Goal: Task Accomplishment & Management: Complete application form

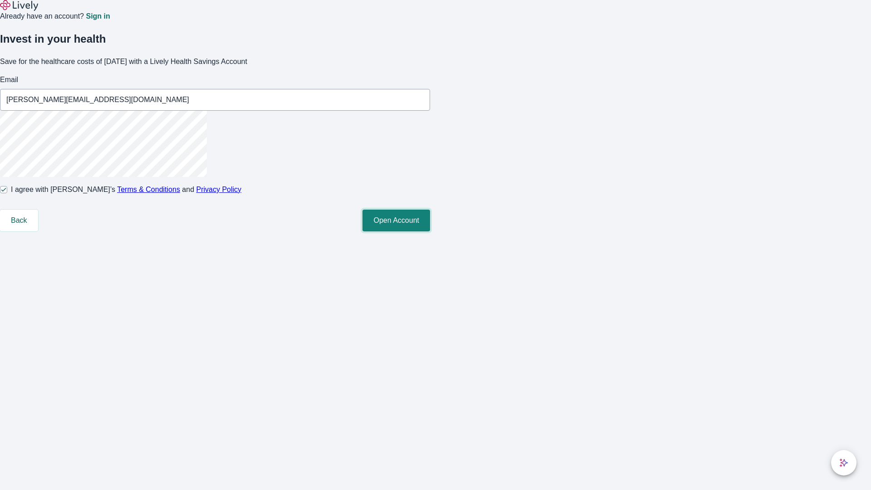
click at [430, 231] on button "Open Account" at bounding box center [397, 221] width 68 height 22
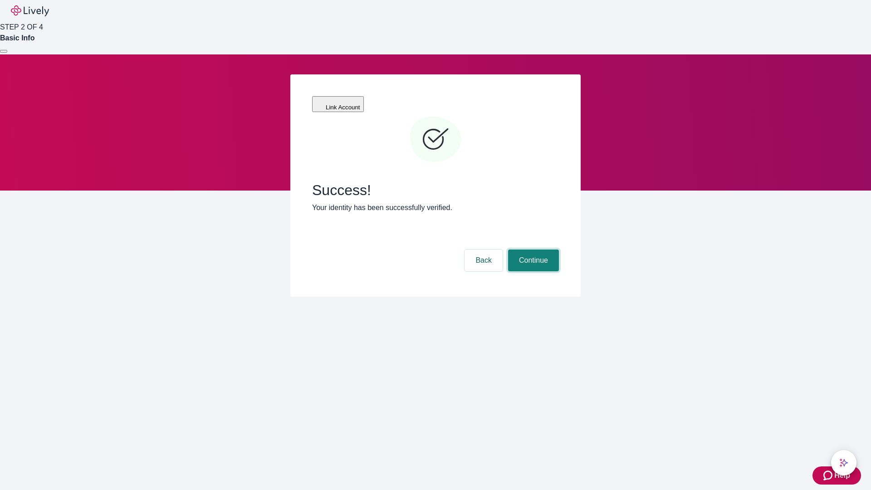
click at [532, 250] on button "Continue" at bounding box center [533, 261] width 51 height 22
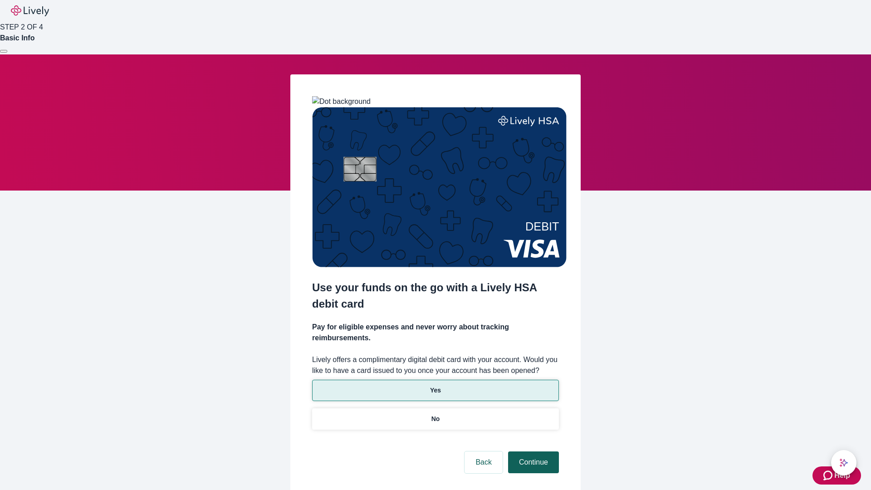
click at [435, 386] on p "Yes" at bounding box center [435, 391] width 11 height 10
click at [532, 451] on button "Continue" at bounding box center [533, 462] width 51 height 22
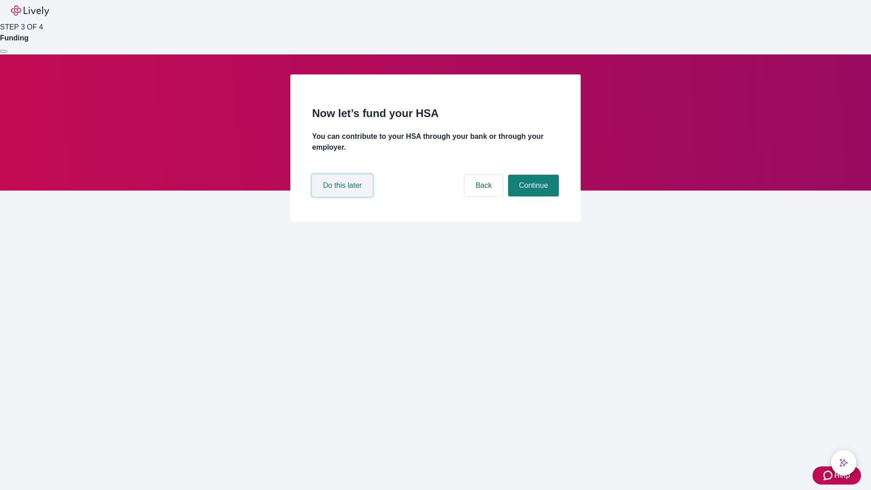
click at [343, 196] on button "Do this later" at bounding box center [342, 186] width 60 height 22
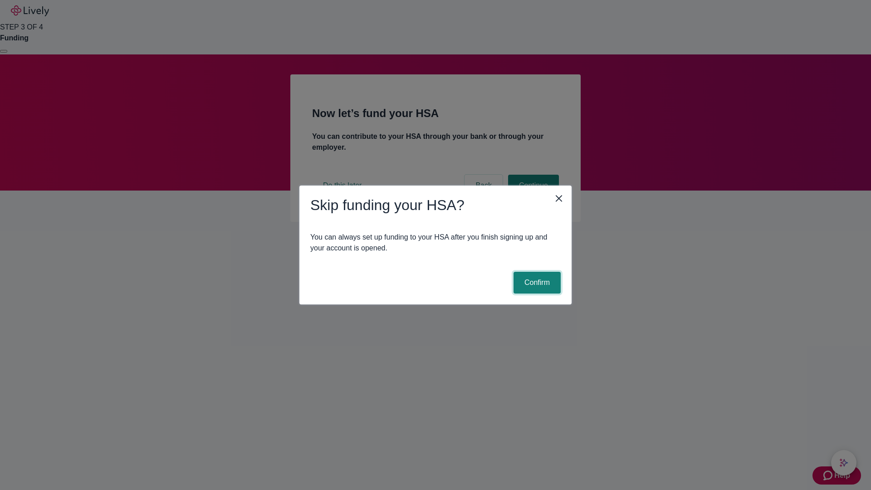
click at [536, 283] on button "Confirm" at bounding box center [537, 283] width 47 height 22
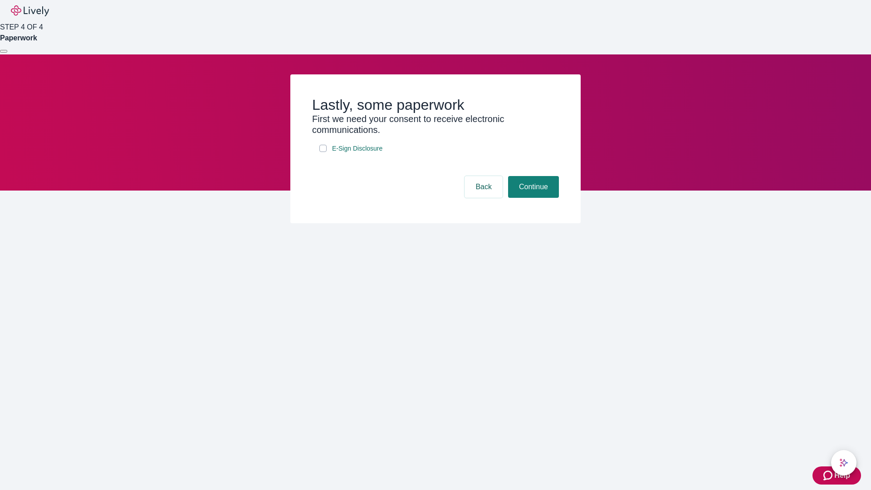
click at [323, 152] on input "E-Sign Disclosure" at bounding box center [322, 148] width 7 height 7
checkbox input "true"
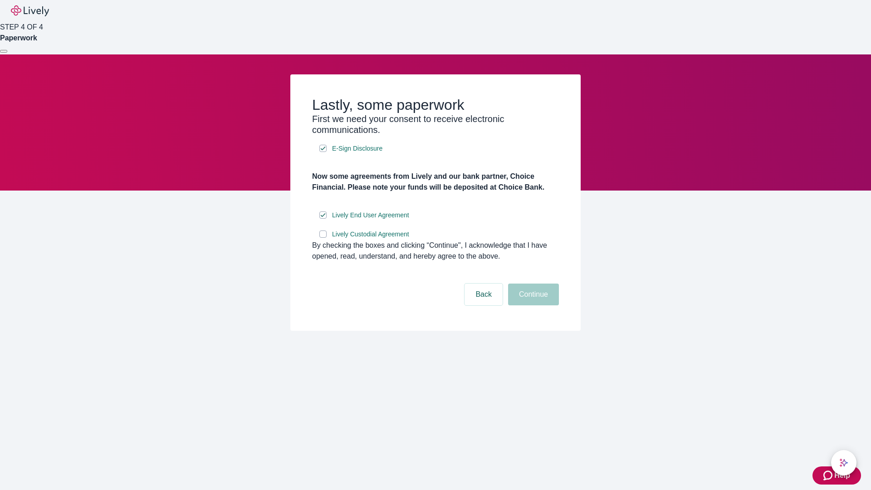
click at [323, 238] on input "Lively Custodial Agreement" at bounding box center [322, 234] width 7 height 7
checkbox input "true"
click at [532, 305] on button "Continue" at bounding box center [533, 295] width 51 height 22
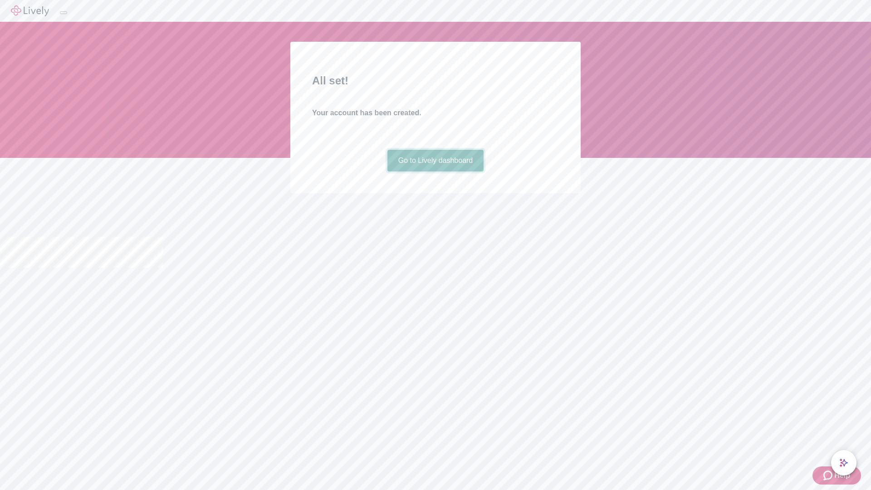
click at [435, 172] on link "Go to Lively dashboard" at bounding box center [436, 161] width 97 height 22
